Goal: Transaction & Acquisition: Purchase product/service

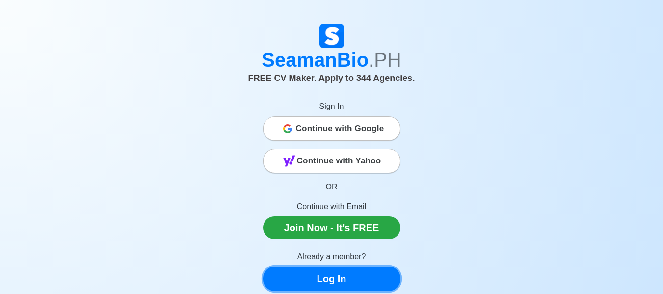
click at [365, 287] on link "Log In" at bounding box center [331, 279] width 137 height 25
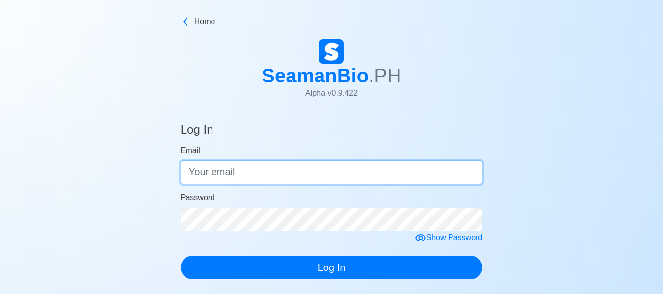
type input "[EMAIL_ADDRESS][DOMAIN_NAME]"
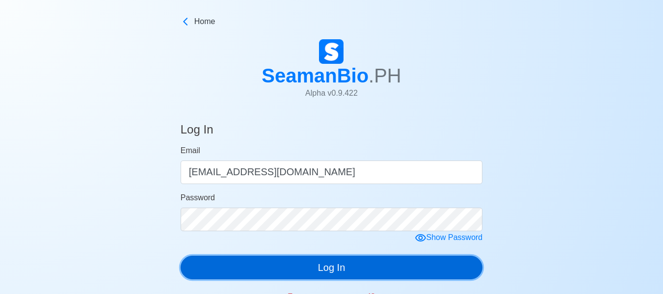
click at [343, 268] on button "Log In" at bounding box center [332, 268] width 302 height 24
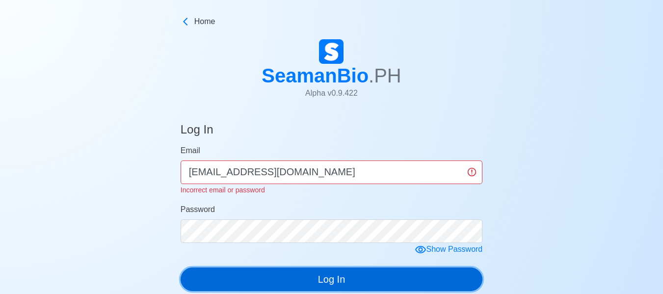
click at [343, 268] on button "Log In" at bounding box center [332, 280] width 302 height 24
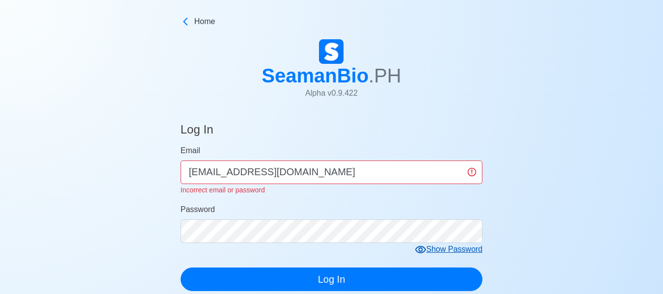
click at [421, 250] on icon at bounding box center [421, 250] width 12 height 12
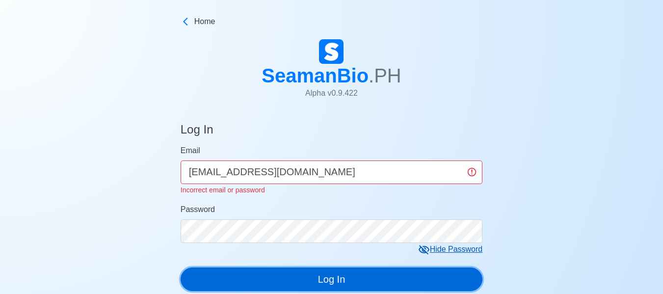
click at [392, 286] on button "Log In" at bounding box center [332, 280] width 302 height 24
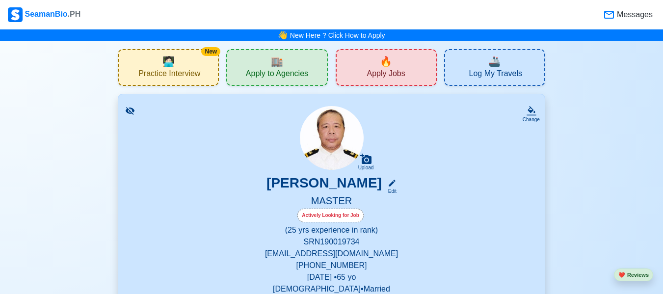
click at [463, 184] on div "GABINO GAROY JR. Edit" at bounding box center [331, 185] width 403 height 20
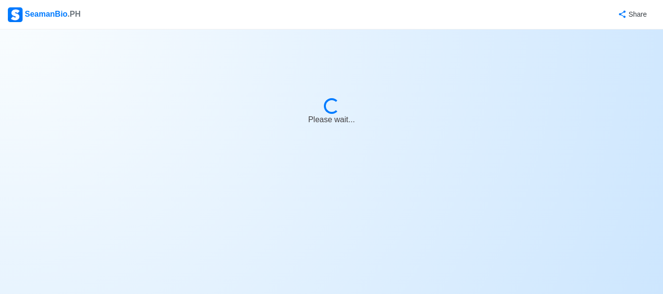
select select "Actively Looking for Job"
select select "Visible for Hiring"
select select "Married"
select select "[DEMOGRAPHIC_DATA]"
select select "PH"
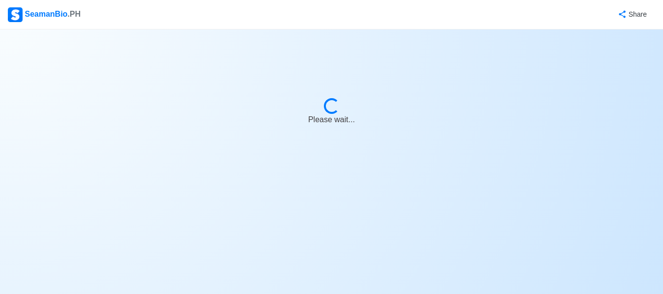
select select "25"
select select "0"
select select "1756656000000"
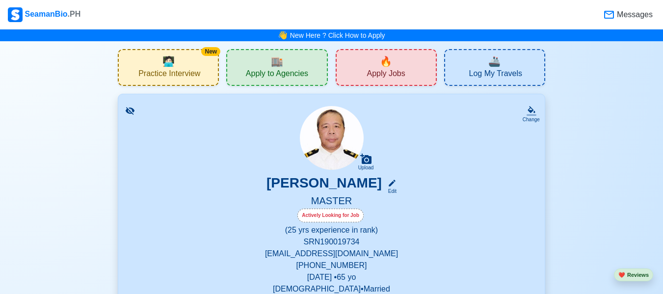
click at [402, 72] on span "Apply Jobs" at bounding box center [386, 75] width 38 height 12
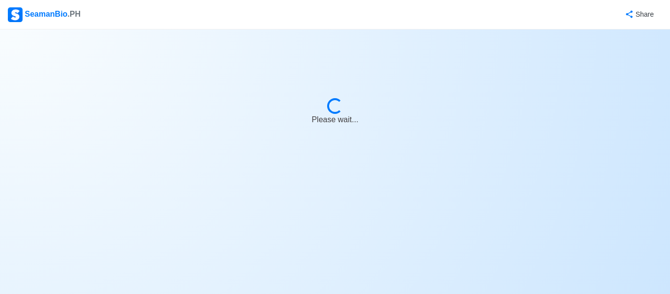
select select "Master"
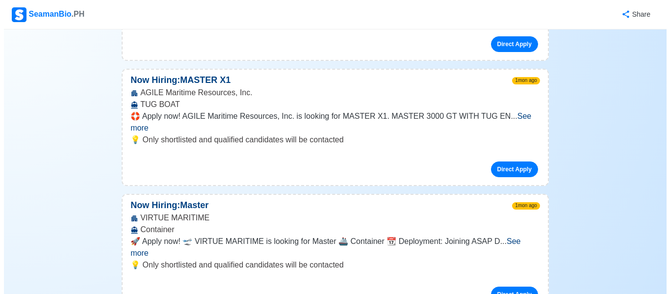
scroll to position [22880, 0]
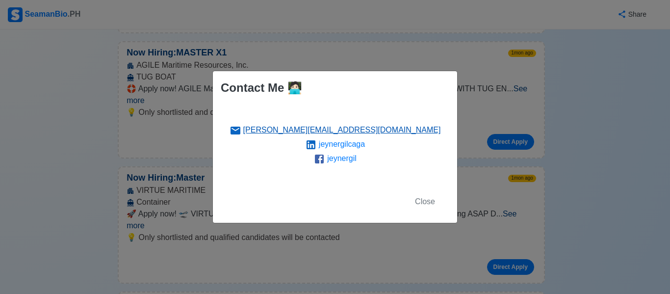
click at [349, 131] on link "jeyner@seamanbio.ph" at bounding box center [342, 130] width 198 height 8
click at [366, 130] on link "jeyner@seamanbio.ph" at bounding box center [342, 130] width 198 height 8
click at [337, 162] on link "jeynergil" at bounding box center [341, 158] width 29 height 8
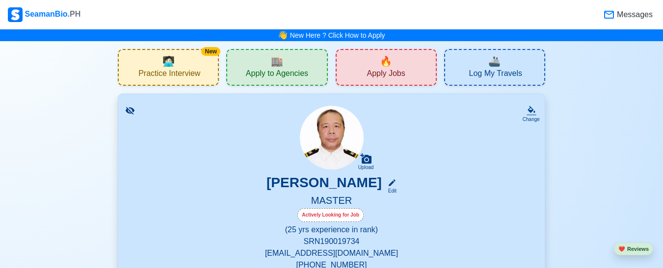
click at [384, 69] on span "Apply Jobs" at bounding box center [386, 75] width 38 height 12
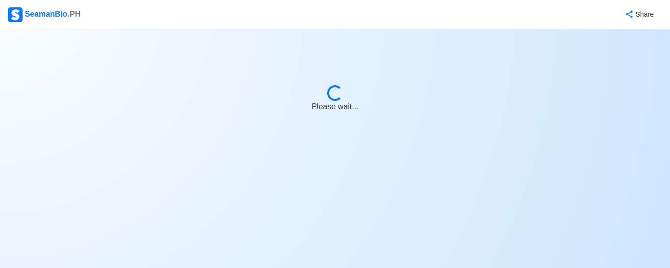
select select "Master"
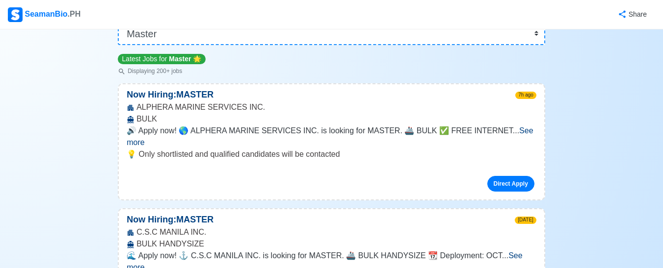
scroll to position [131, 0]
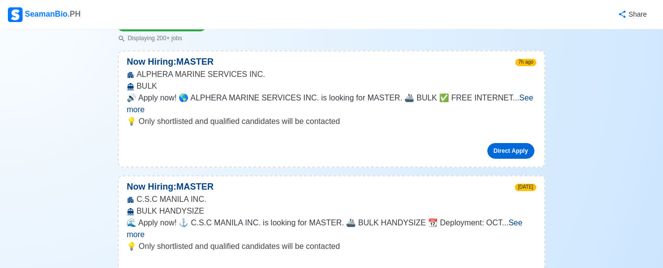
click at [519, 143] on link "Direct Apply" at bounding box center [510, 151] width 47 height 16
